Goal: Transaction & Acquisition: Purchase product/service

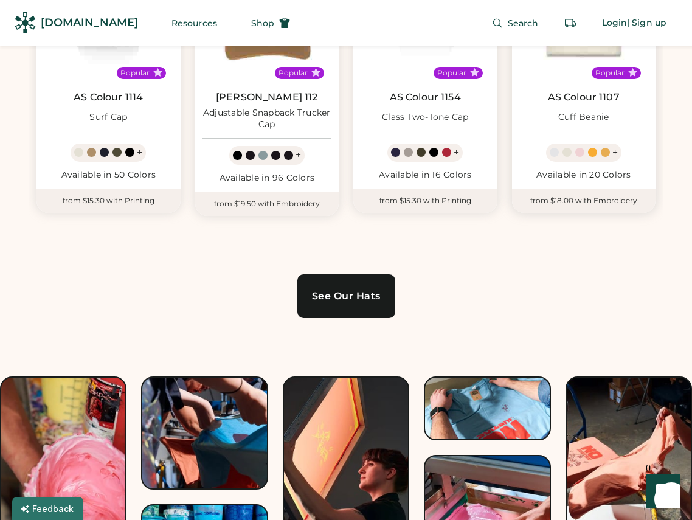
scroll to position [773, 0]
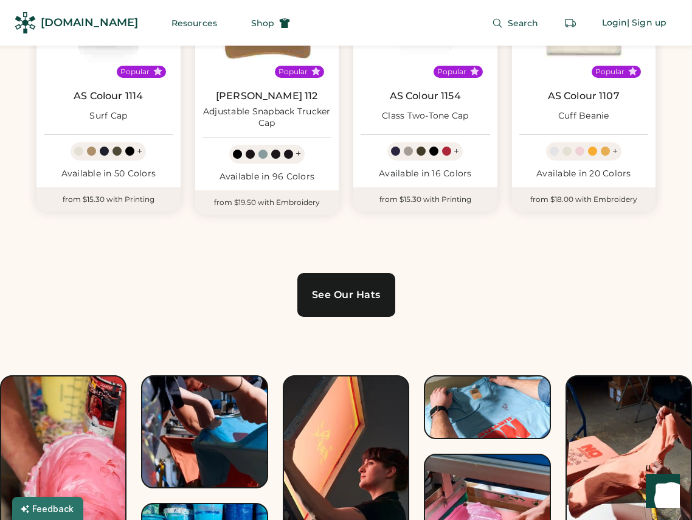
click at [355, 292] on div "See Our Hats" at bounding box center [346, 295] width 69 height 10
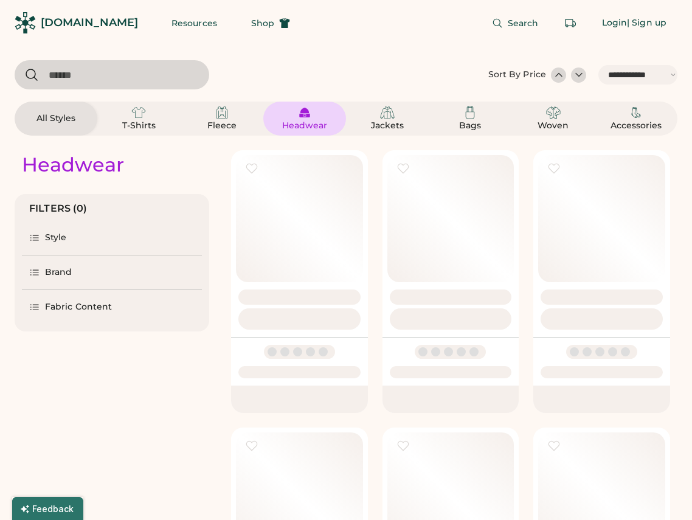
select select "*****"
select select "*"
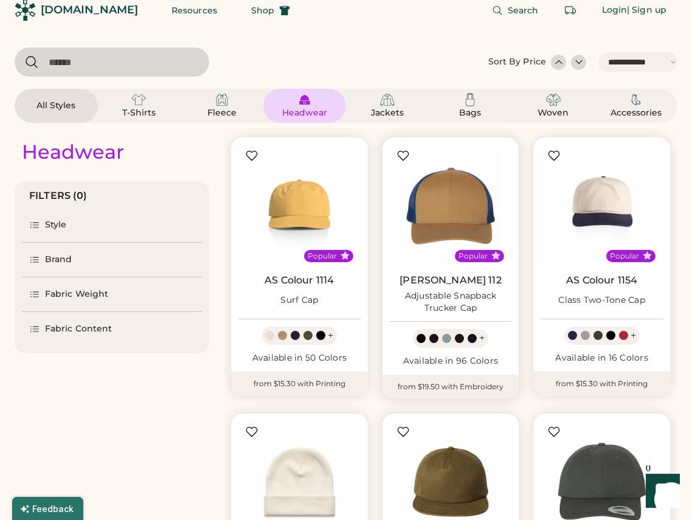
select select "*****"
select select "*"
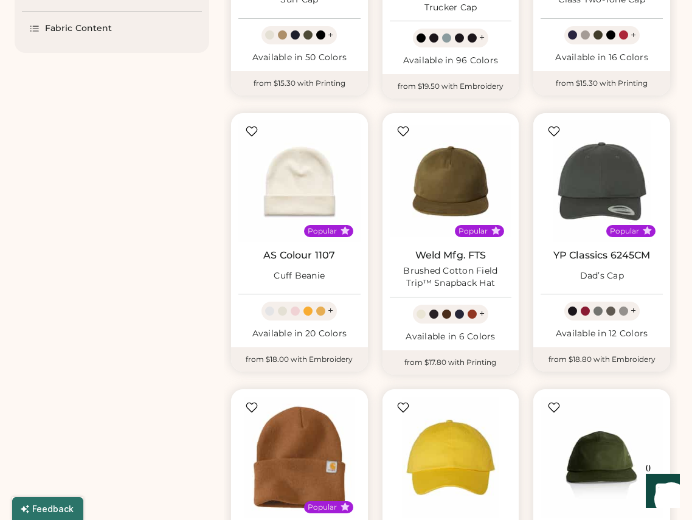
scroll to position [314, 0]
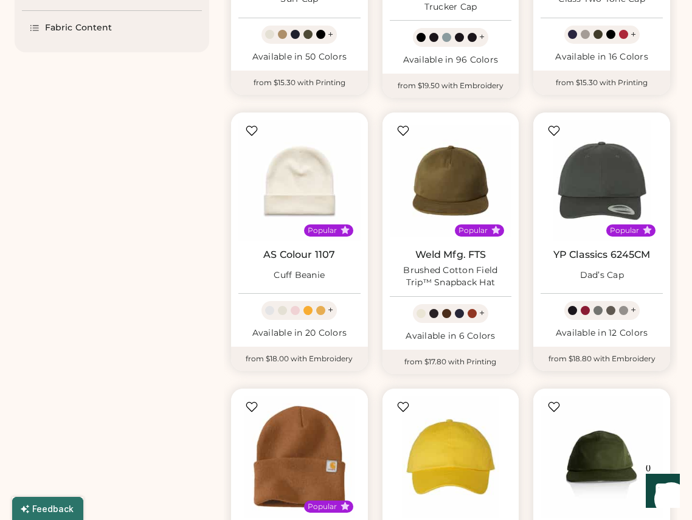
click at [607, 258] on link "YP Classics 6245CM" at bounding box center [601, 255] width 97 height 12
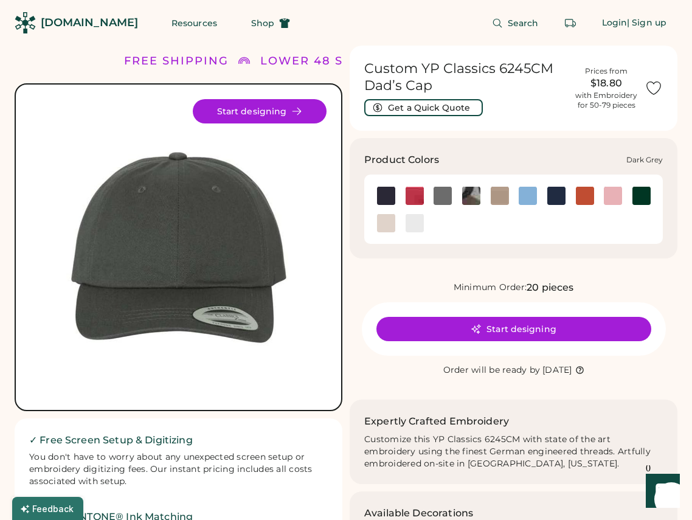
click at [445, 198] on img at bounding box center [442, 196] width 18 height 18
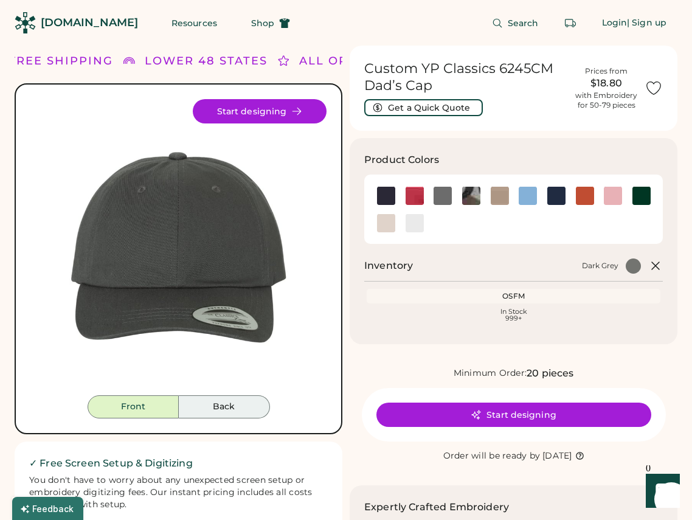
click at [247, 402] on button "Back" at bounding box center [224, 406] width 91 height 23
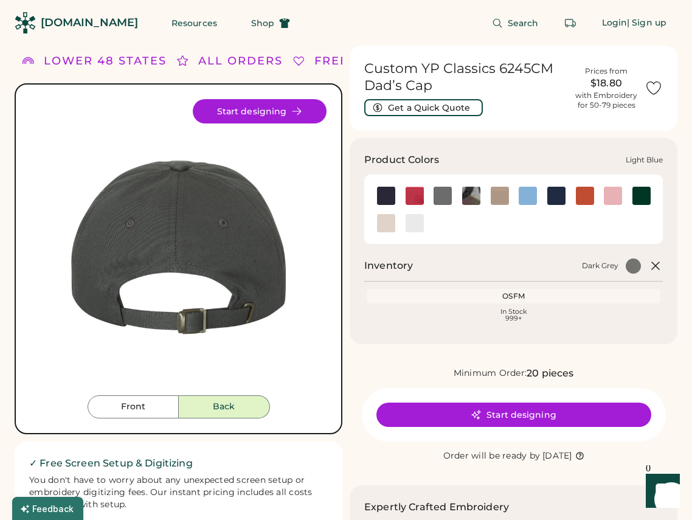
click at [525, 196] on img at bounding box center [528, 196] width 18 height 18
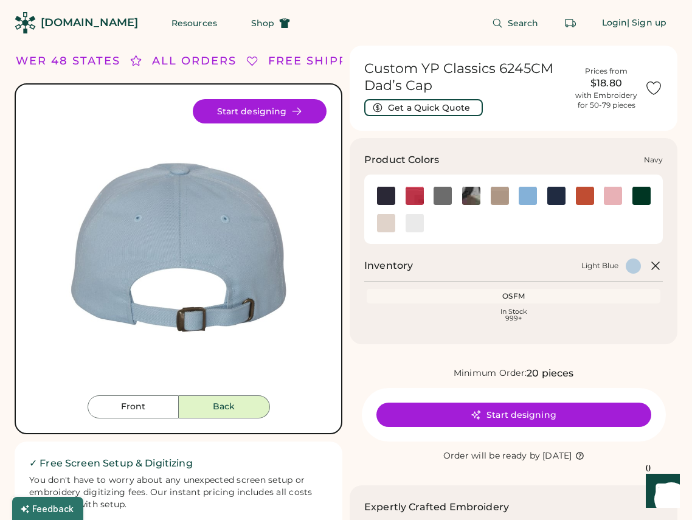
click at [556, 198] on img at bounding box center [556, 196] width 18 height 18
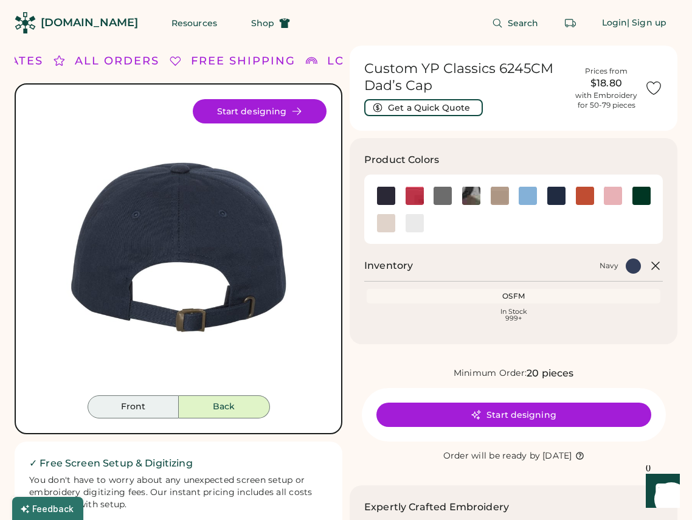
click at [134, 407] on button "Front" at bounding box center [133, 406] width 91 height 23
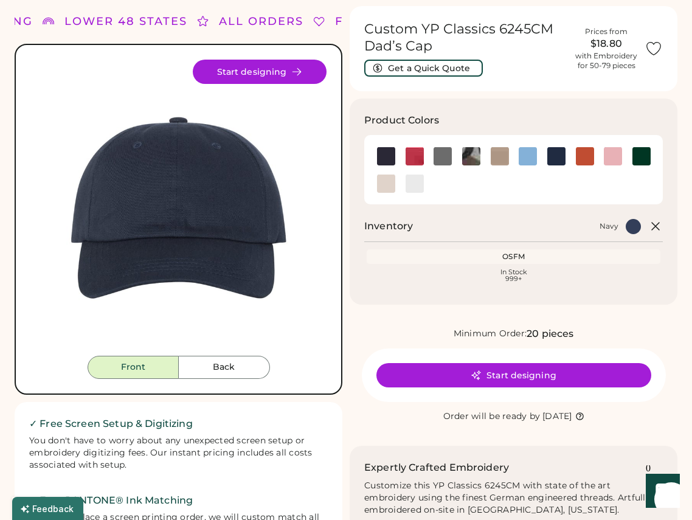
scroll to position [37, 0]
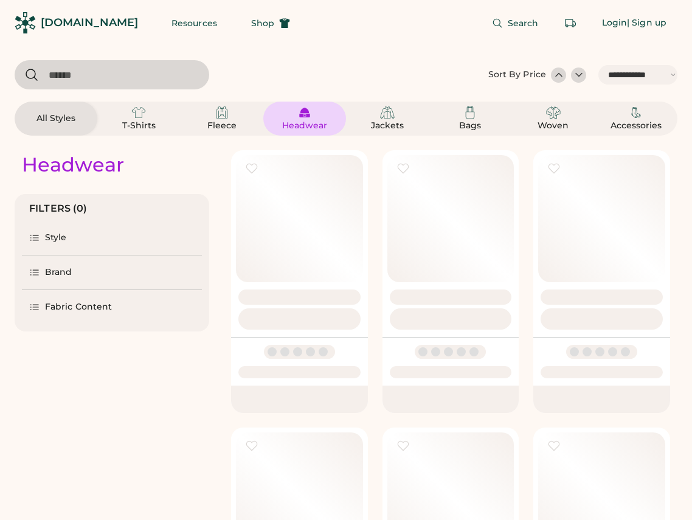
select select "*****"
select select "*"
